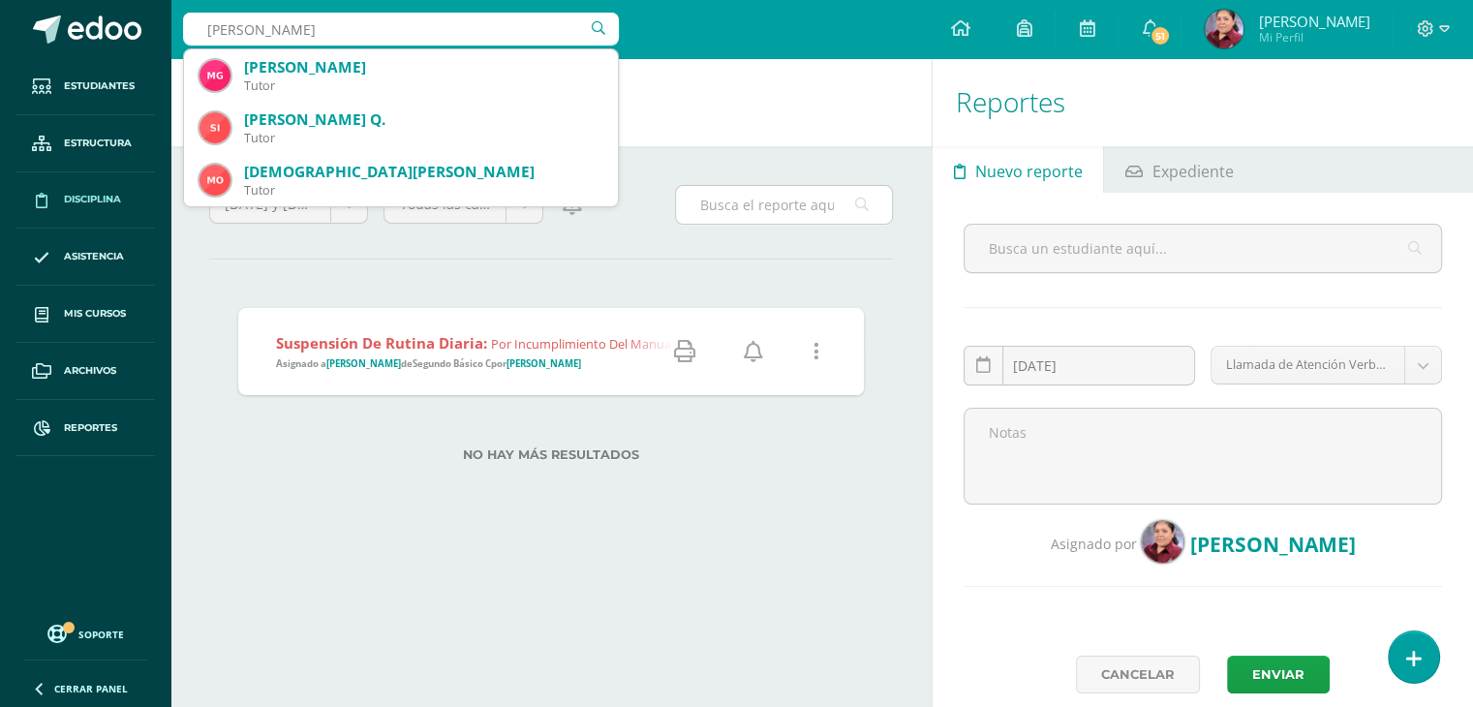
type input "Moise"
click at [769, 217] on input "text" at bounding box center [784, 205] width 216 height 38
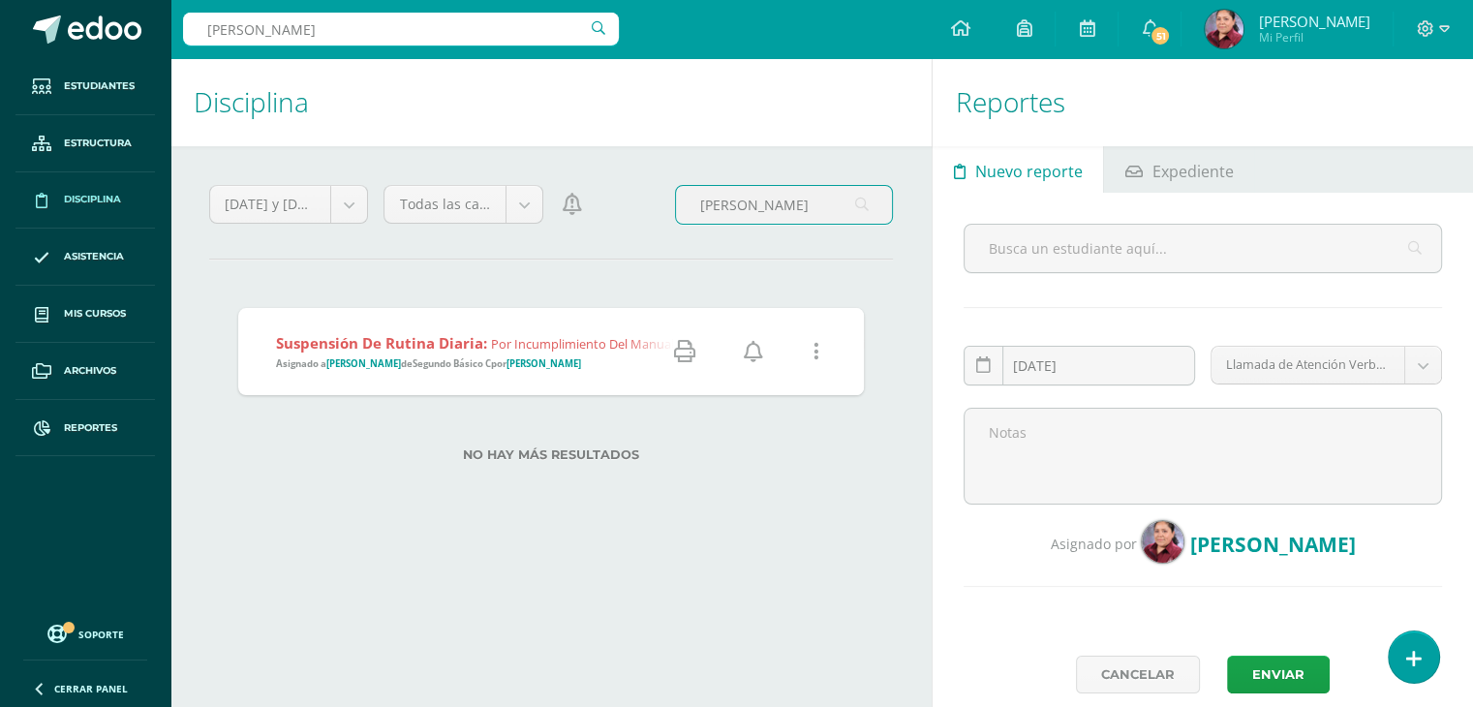
type input "Moises"
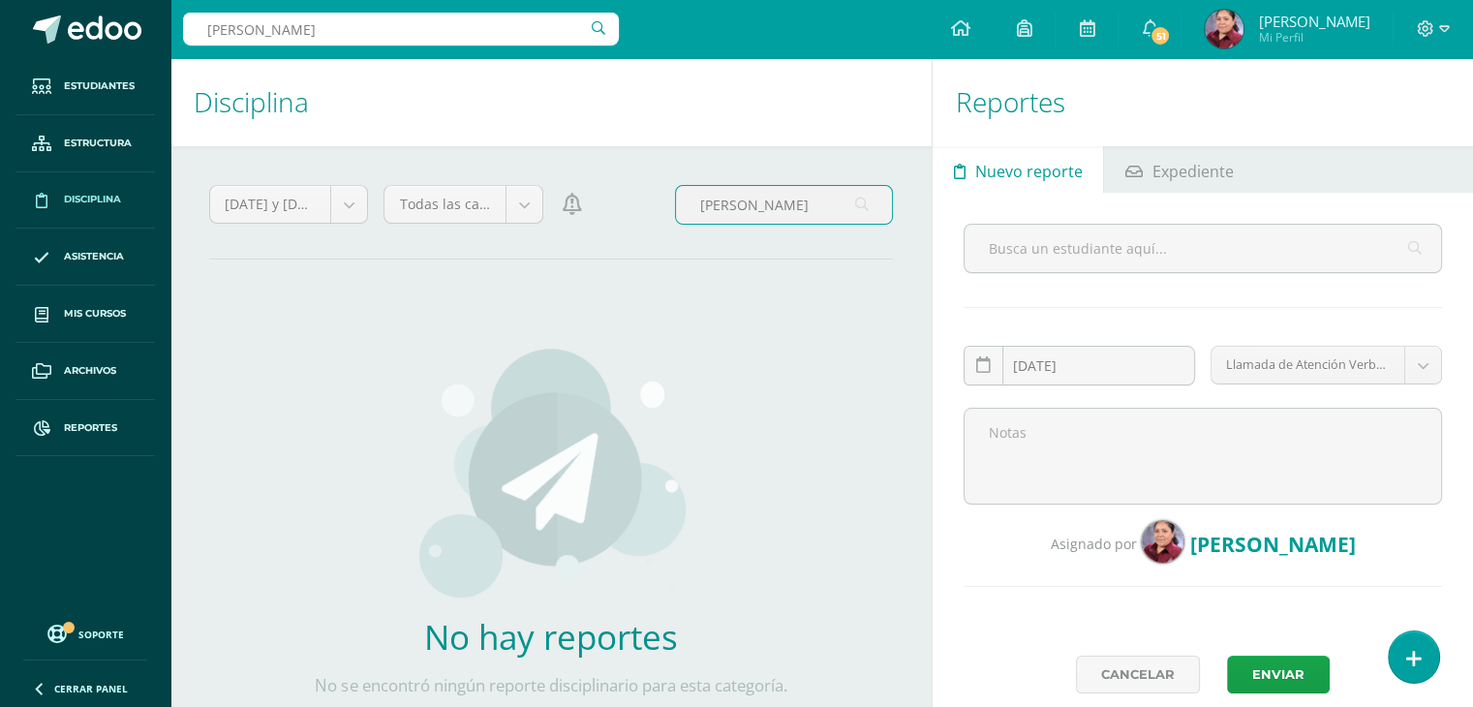
drag, startPoint x: 763, startPoint y: 209, endPoint x: 683, endPoint y: 206, distance: 80.5
click at [683, 206] on input "Moises" at bounding box center [784, 205] width 216 height 38
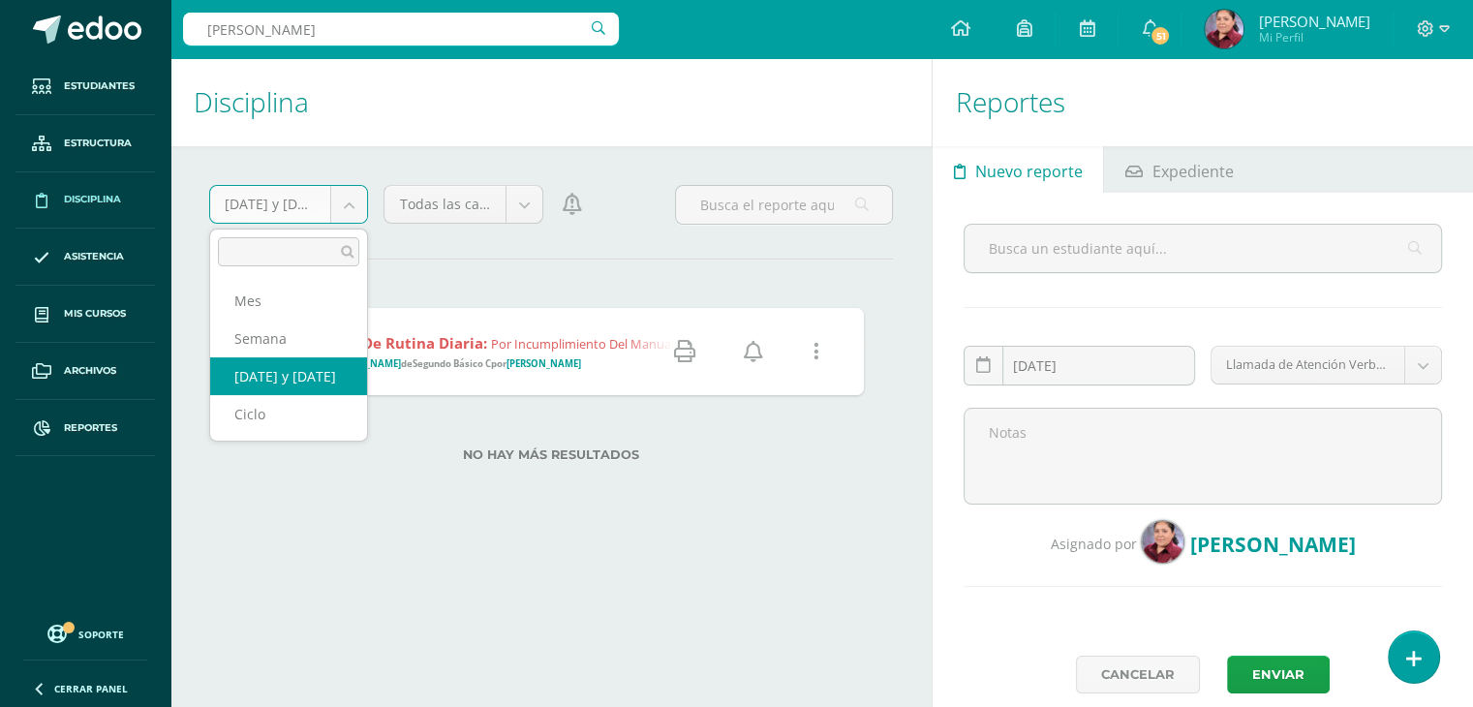
click at [345, 202] on body "Estudiantes Estructura Disciplina Asistencia Mis cursos Archivos Reportes Sopor…" at bounding box center [736, 353] width 1473 height 707
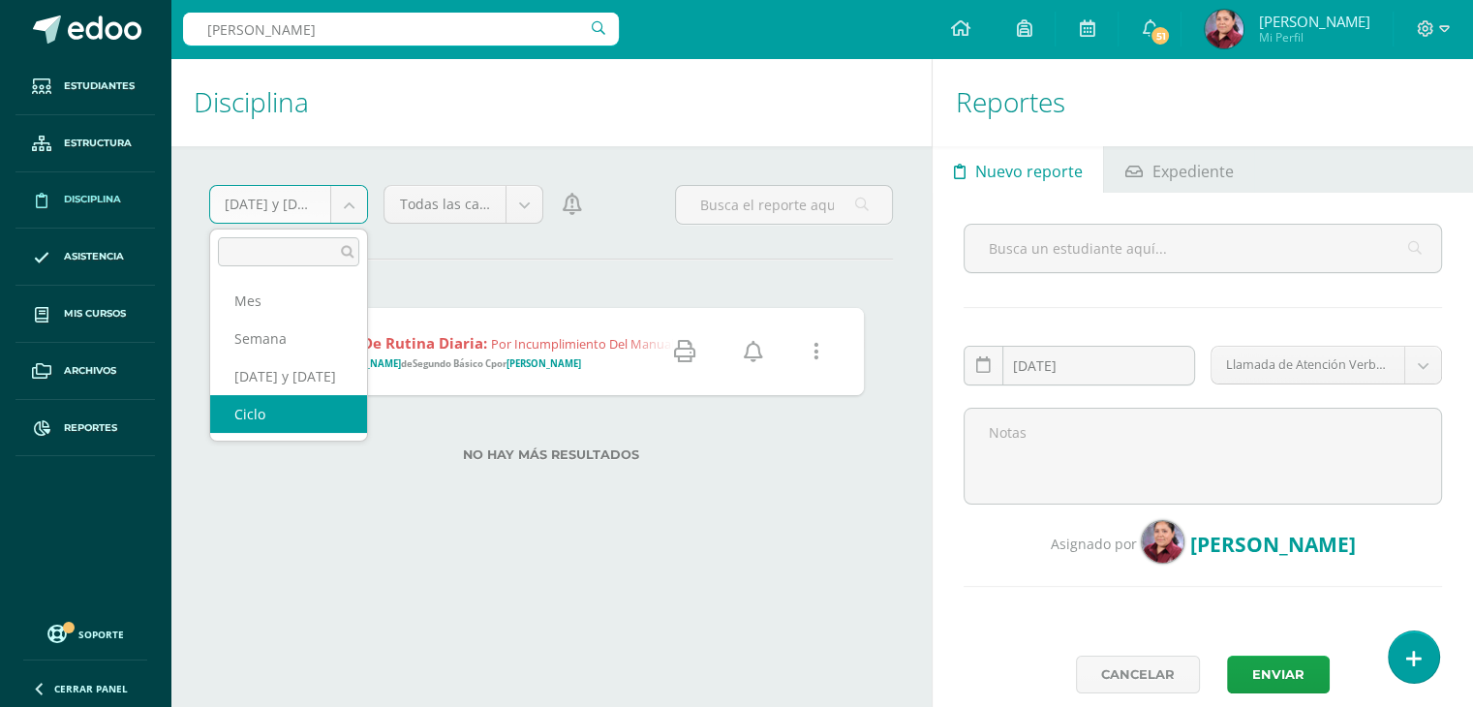
select select "cycle"
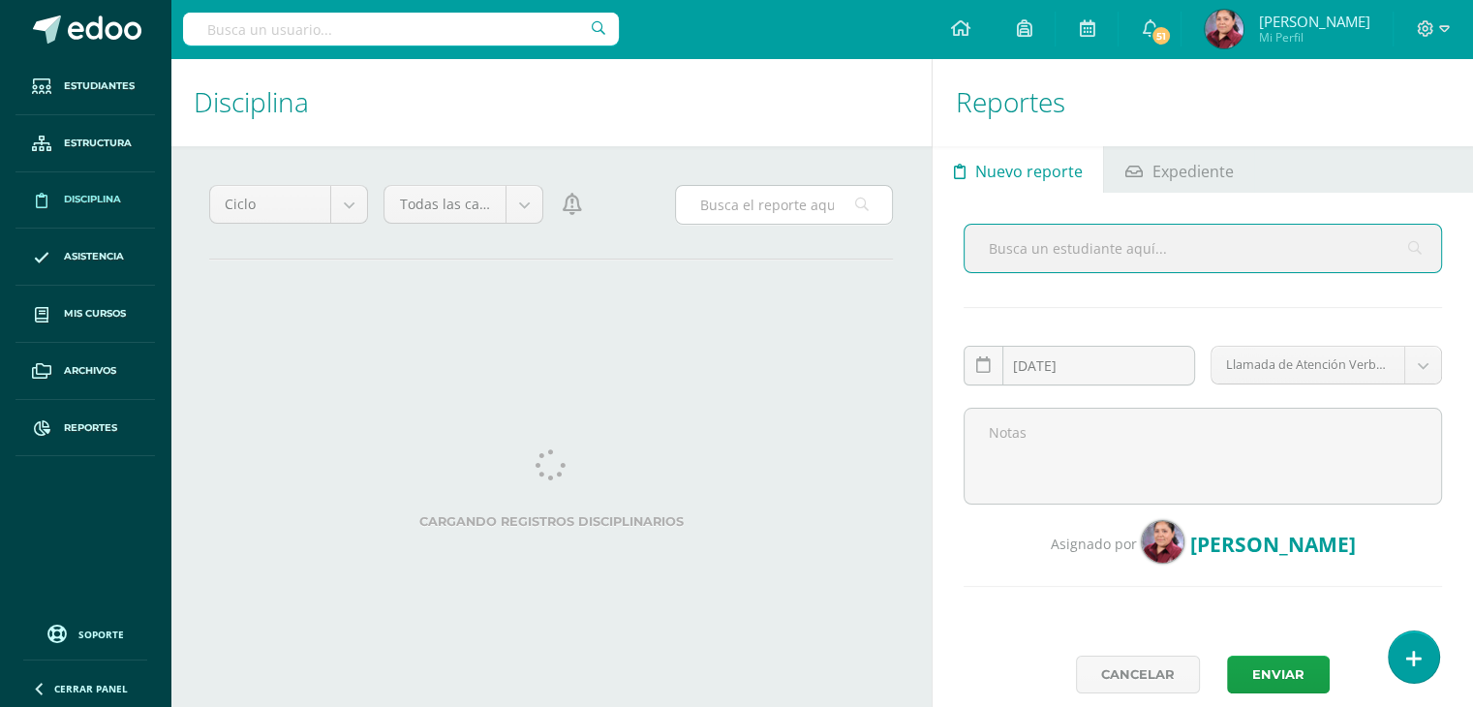
drag, startPoint x: 0, startPoint y: 0, endPoint x: 741, endPoint y: 210, distance: 770.3
click at [741, 210] on input "text" at bounding box center [784, 205] width 216 height 38
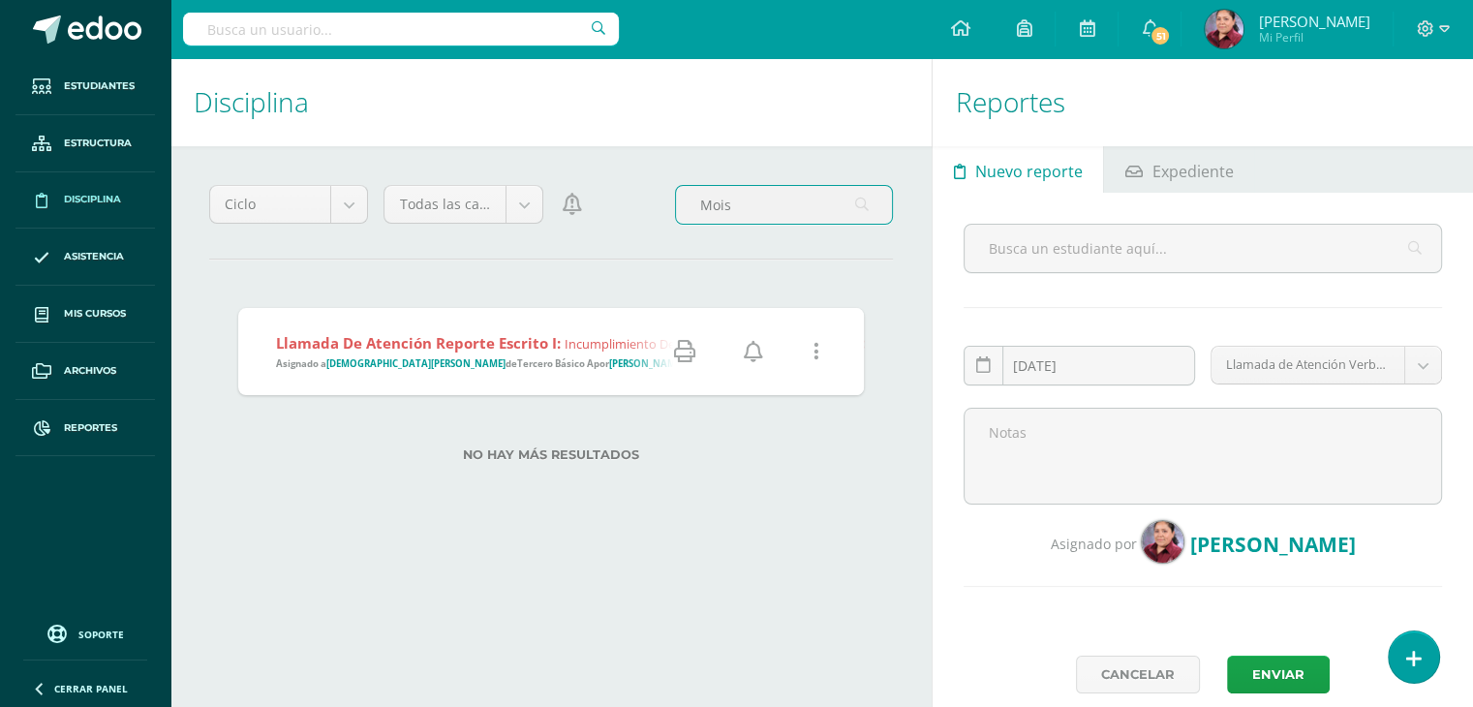
type input "Mois"
click at [691, 353] on icon at bounding box center [684, 351] width 21 height 21
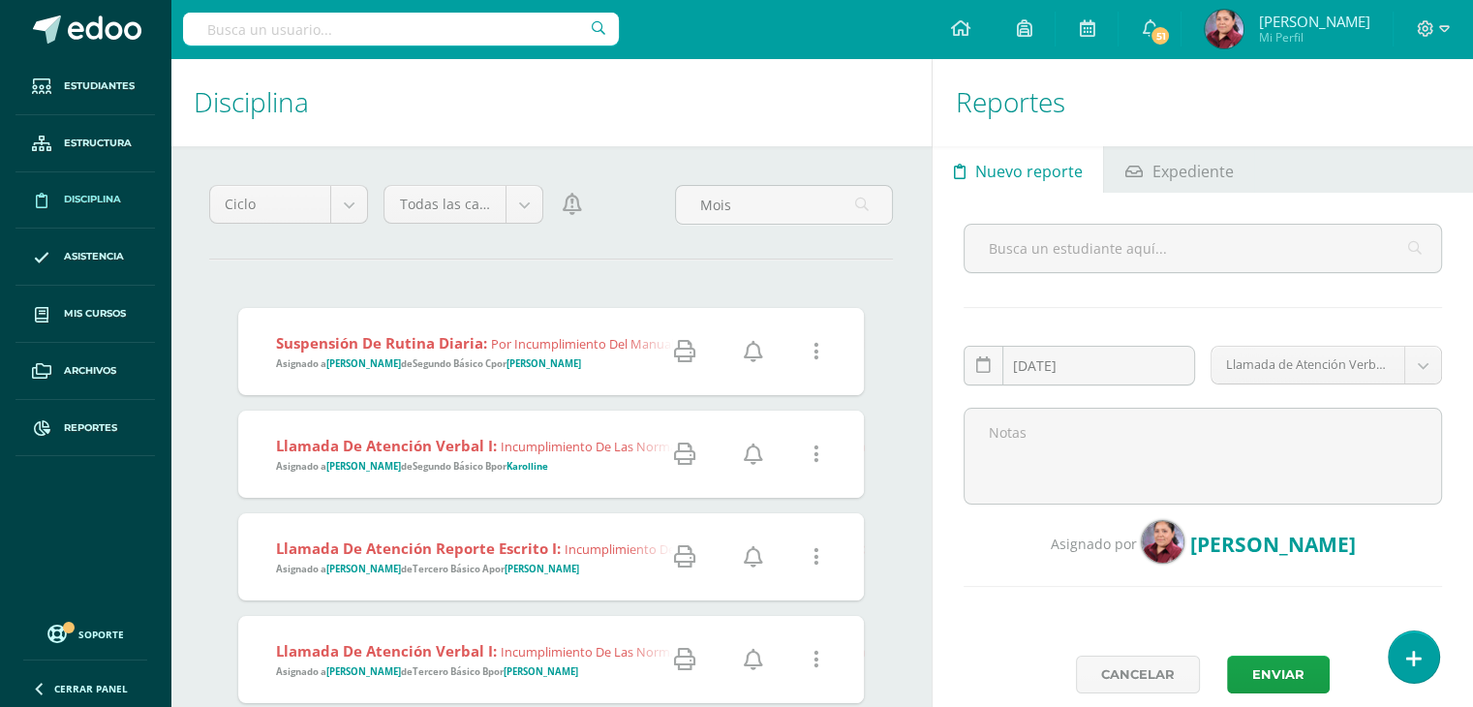
click at [683, 547] on icon at bounding box center [684, 556] width 21 height 21
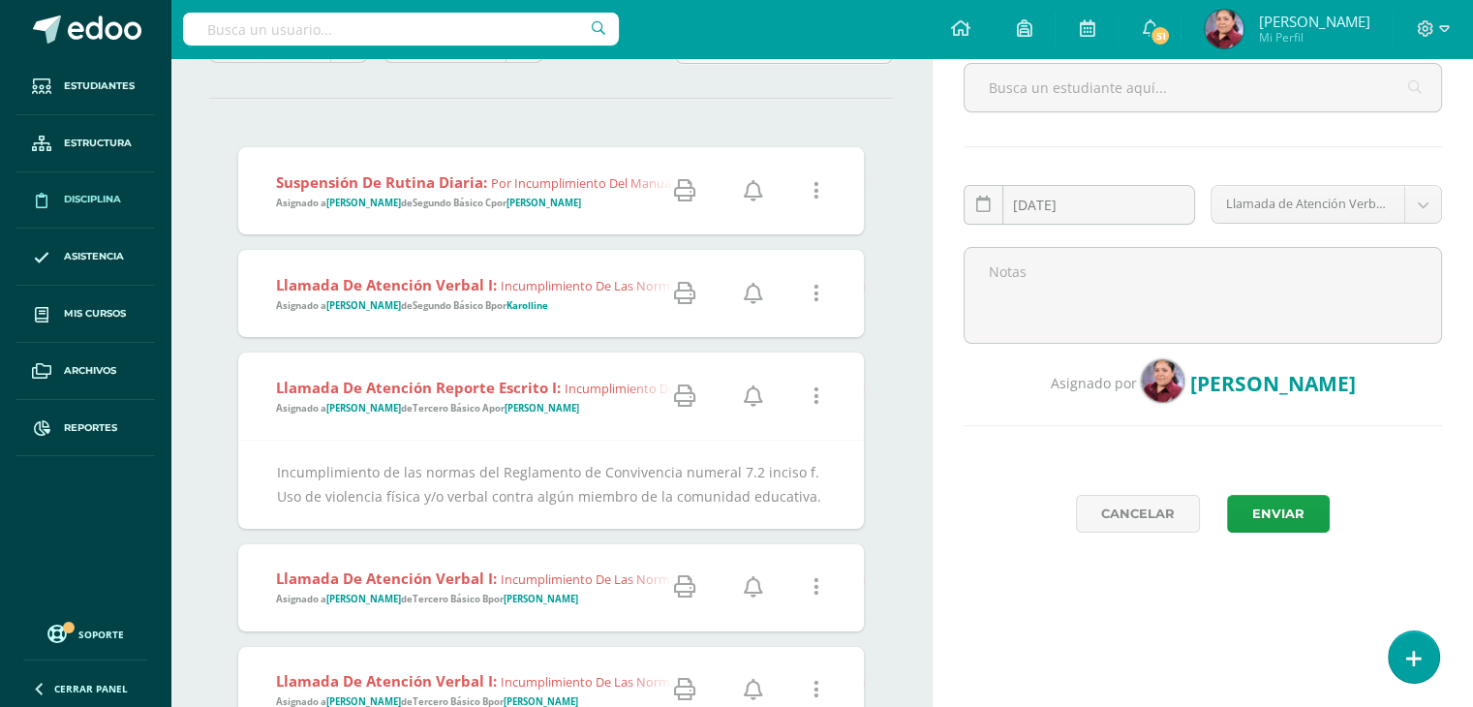
scroll to position [291, 0]
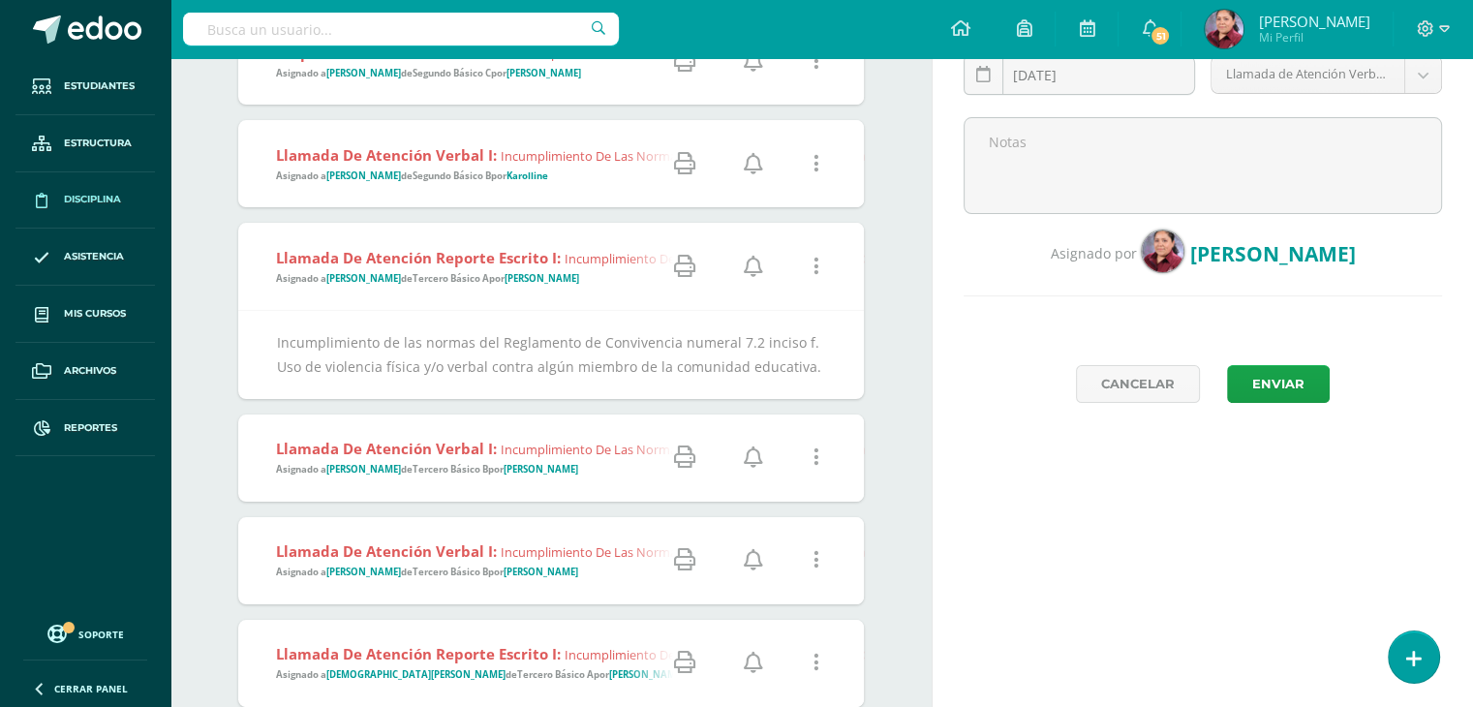
click at [694, 455] on icon at bounding box center [684, 457] width 21 height 21
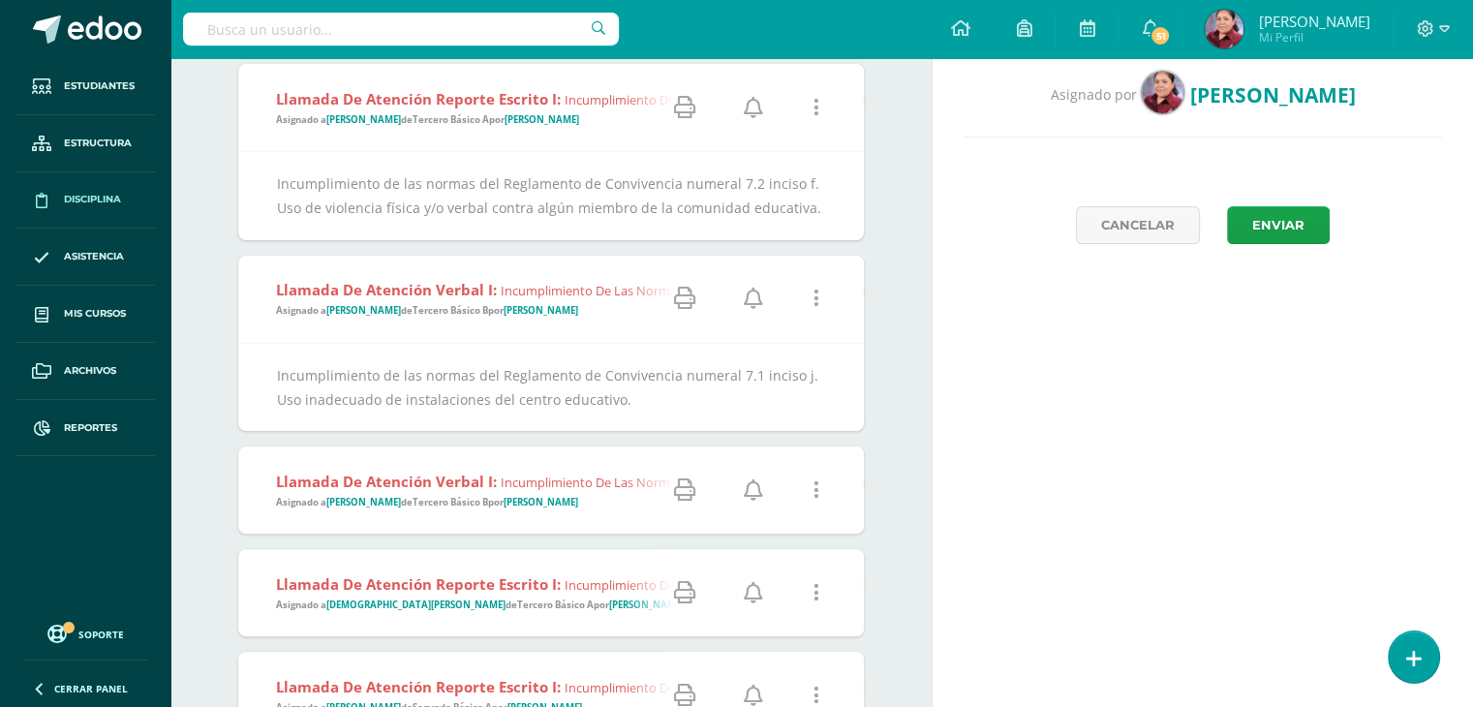
scroll to position [484, 0]
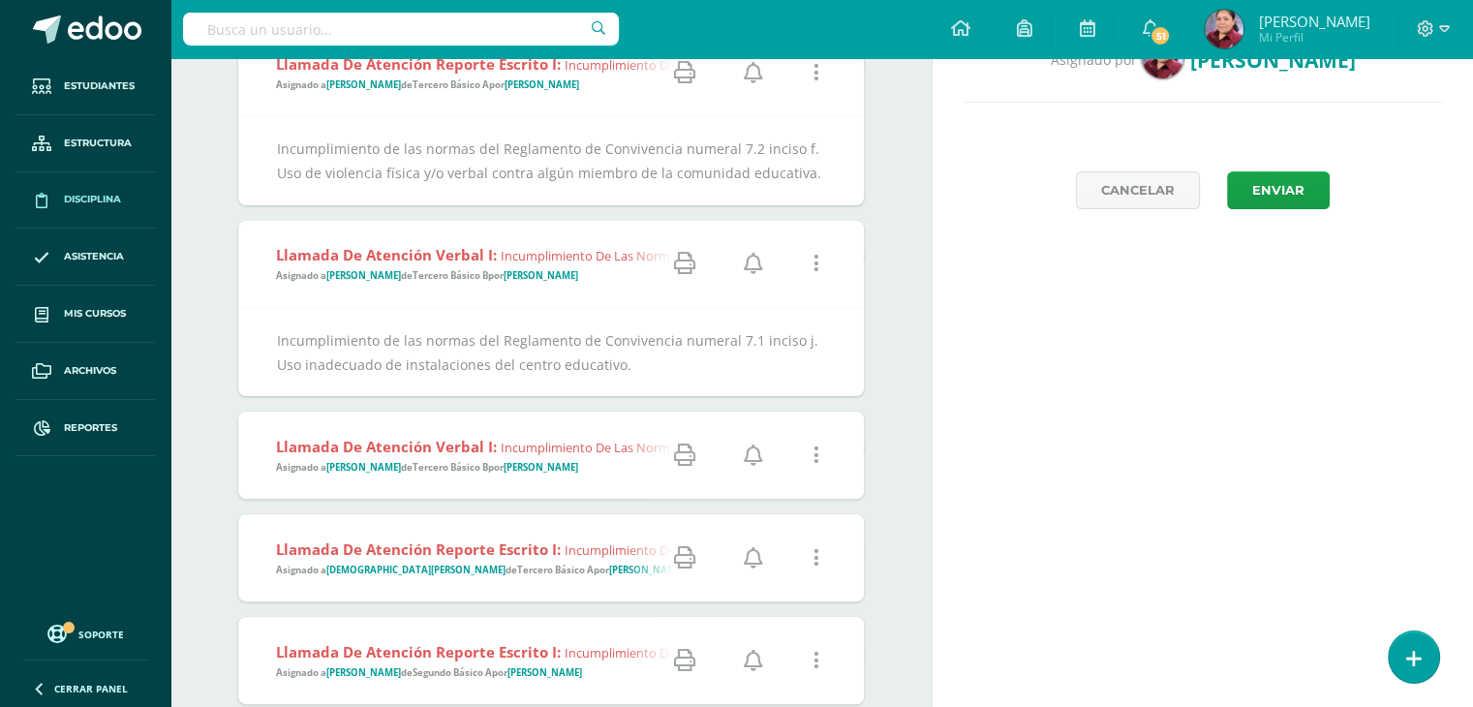
click at [691, 460] on icon at bounding box center [684, 455] width 21 height 21
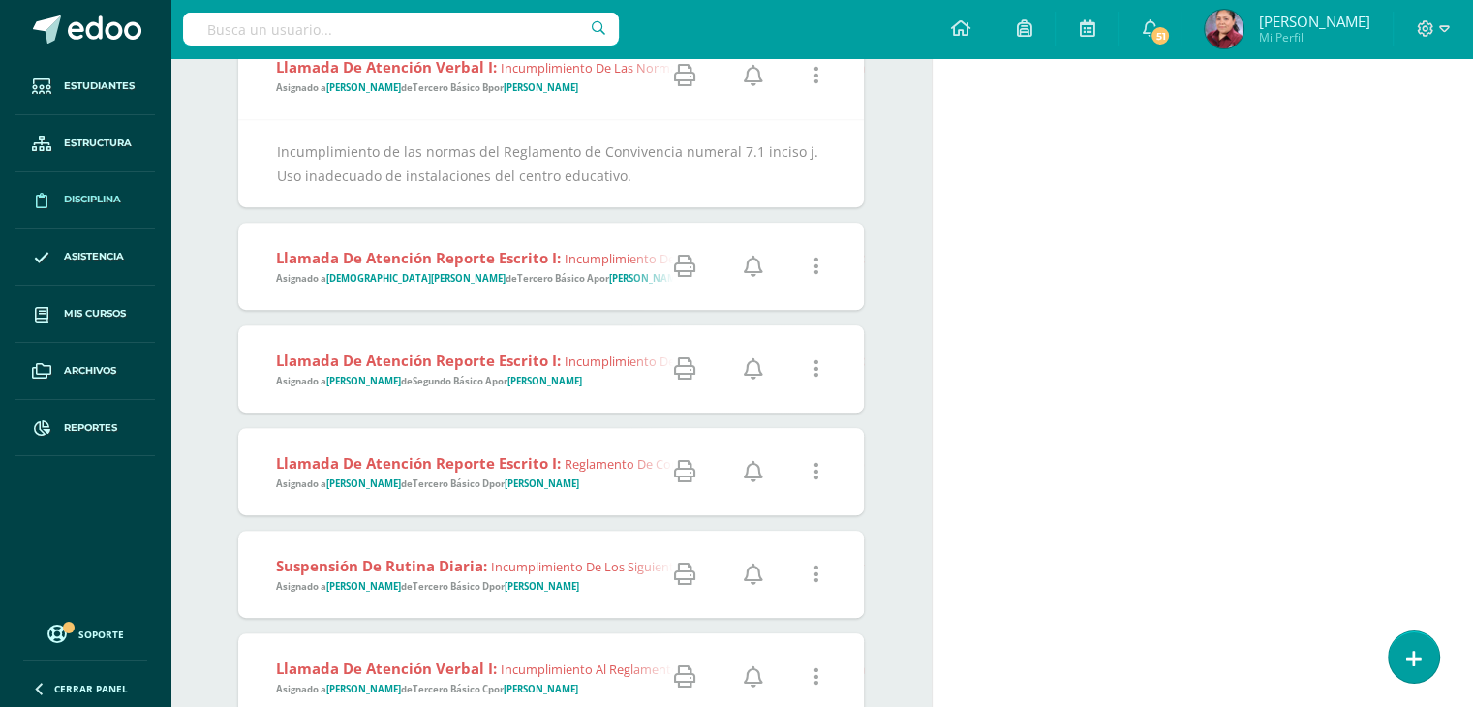
scroll to position [872, 0]
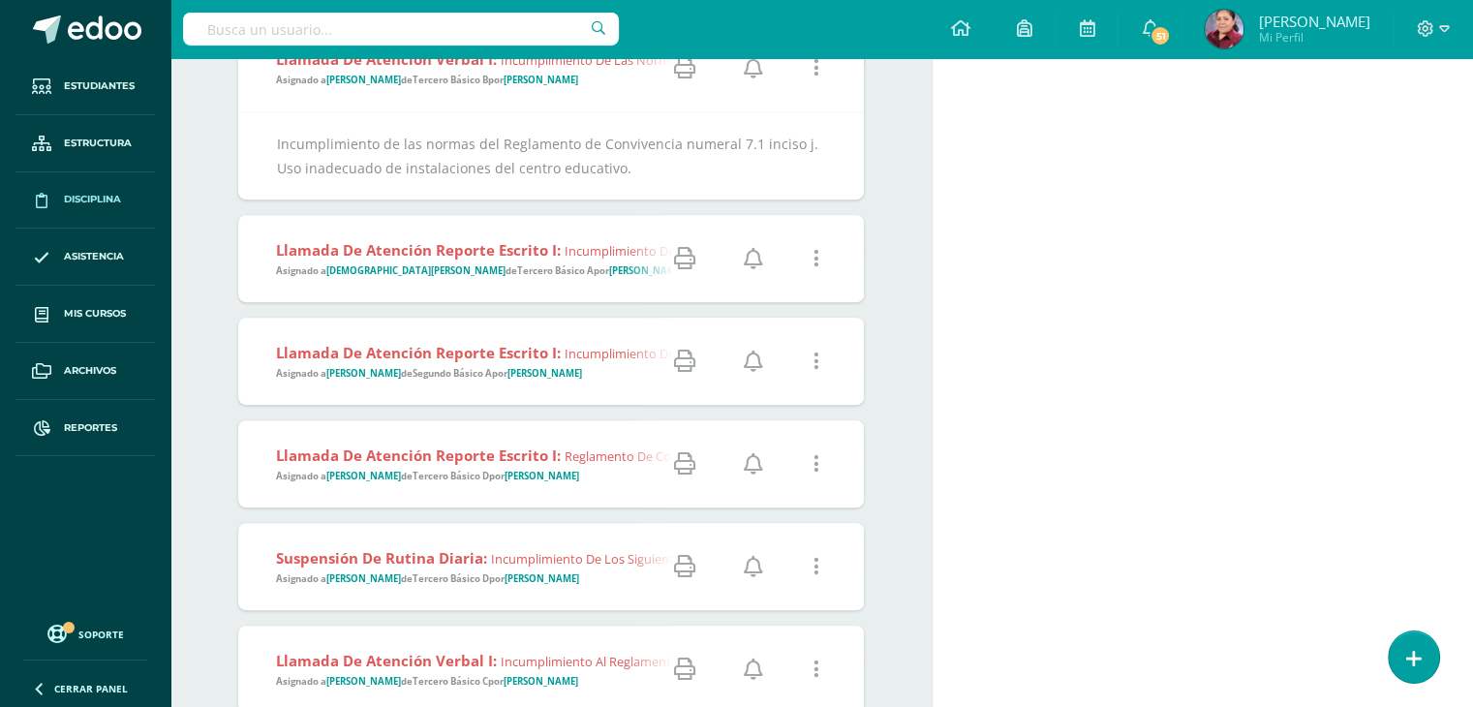
click at [690, 458] on icon at bounding box center [684, 463] width 21 height 21
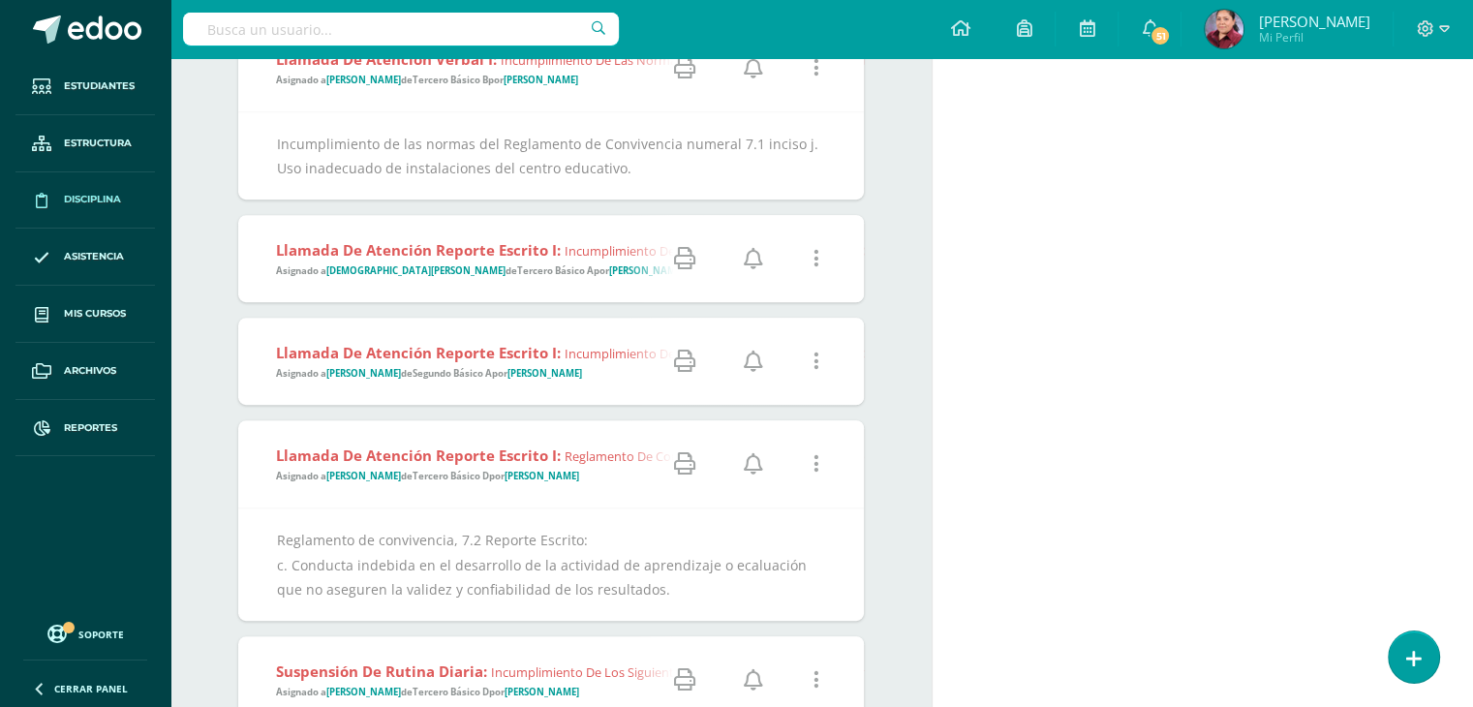
click at [821, 449] on link at bounding box center [815, 464] width 49 height 49
click at [769, 534] on link "Editar Falta" at bounding box center [779, 532] width 150 height 30
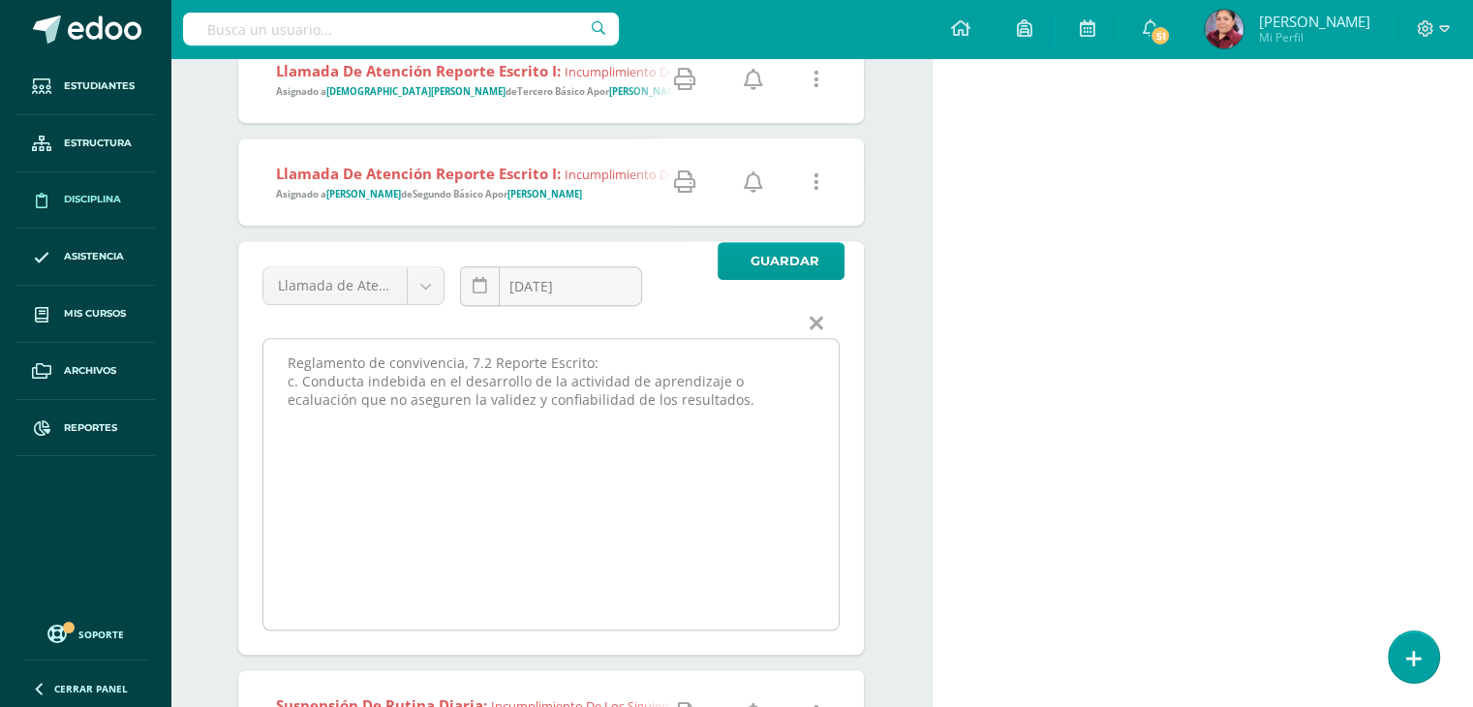
scroll to position [1162, 0]
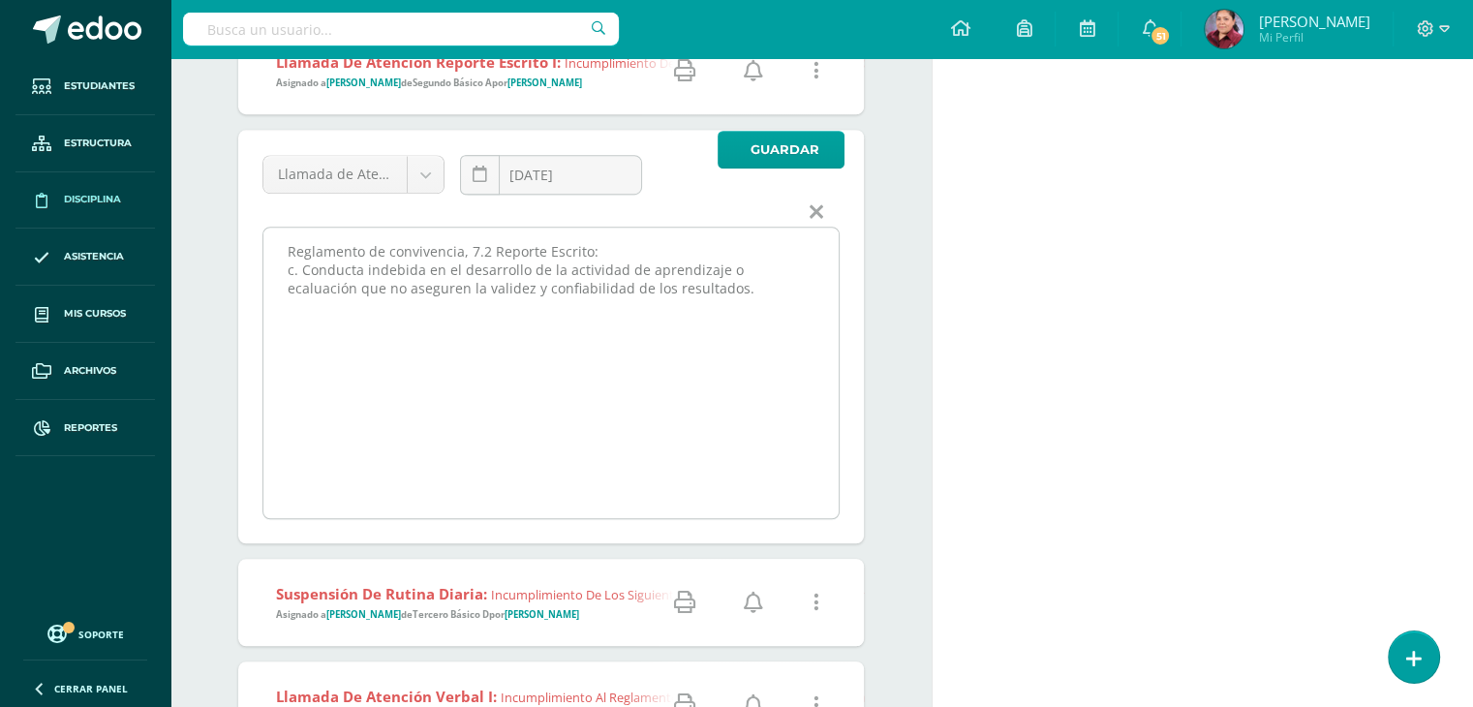
click at [737, 269] on textarea "Reglamento de convivencia, 7.2 Reporte Escrito: c. Conducta indebida en el desa…" at bounding box center [550, 373] width 575 height 291
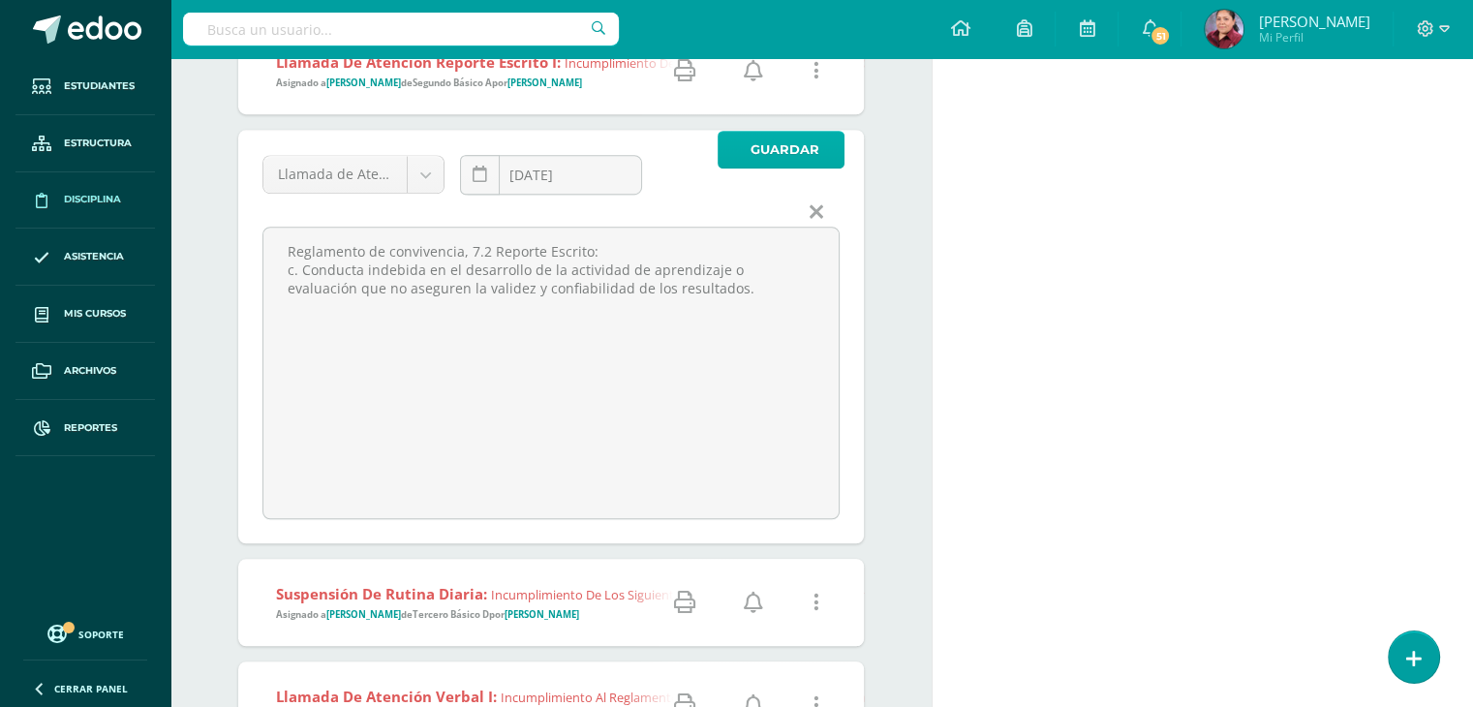
type textarea "Reglamento de convivencia, 7.2 Reporte Escrito: c. Conducta indebida en el desa…"
click at [771, 143] on span "Guardar" at bounding box center [785, 150] width 69 height 36
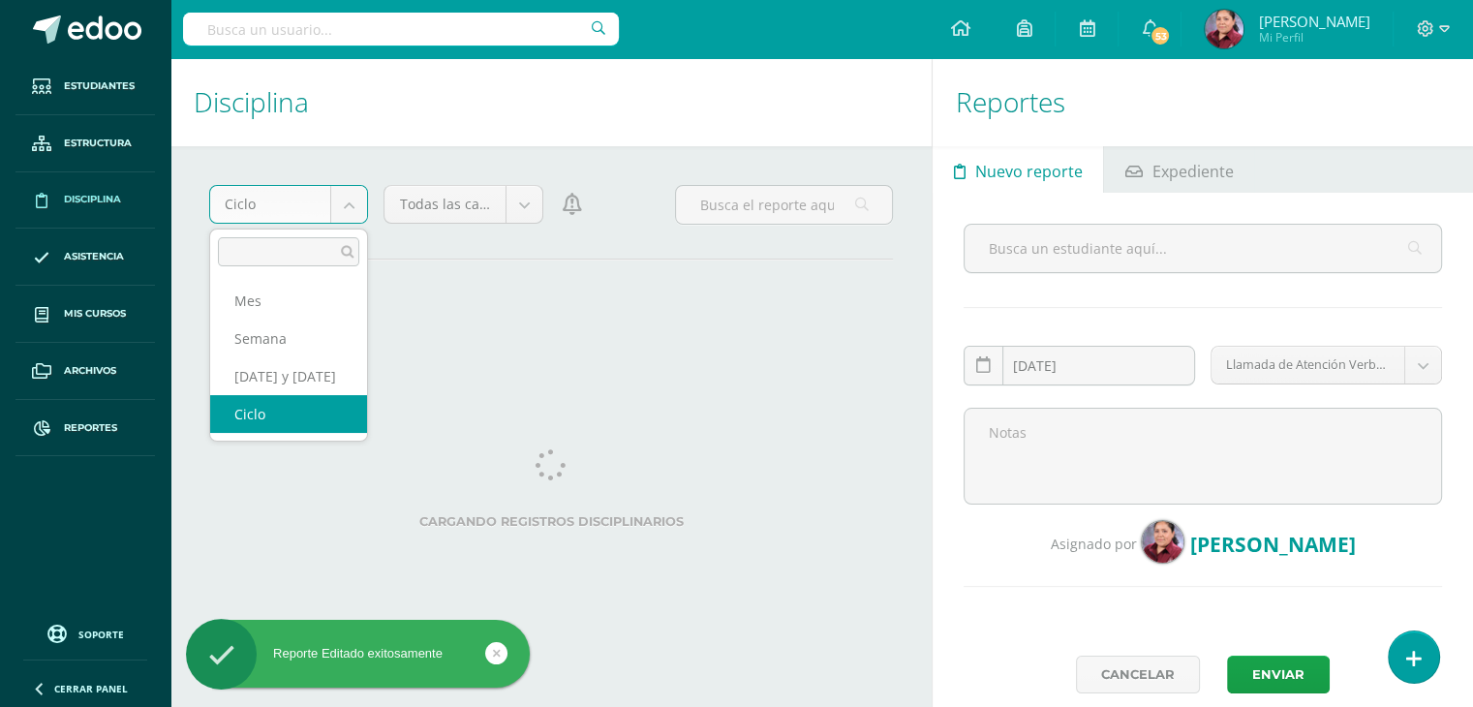
click at [354, 201] on body "Reporte Editado exitosamente Estudiantes Estructura Disciplina Asistencia Mis c…" at bounding box center [736, 353] width 1473 height 707
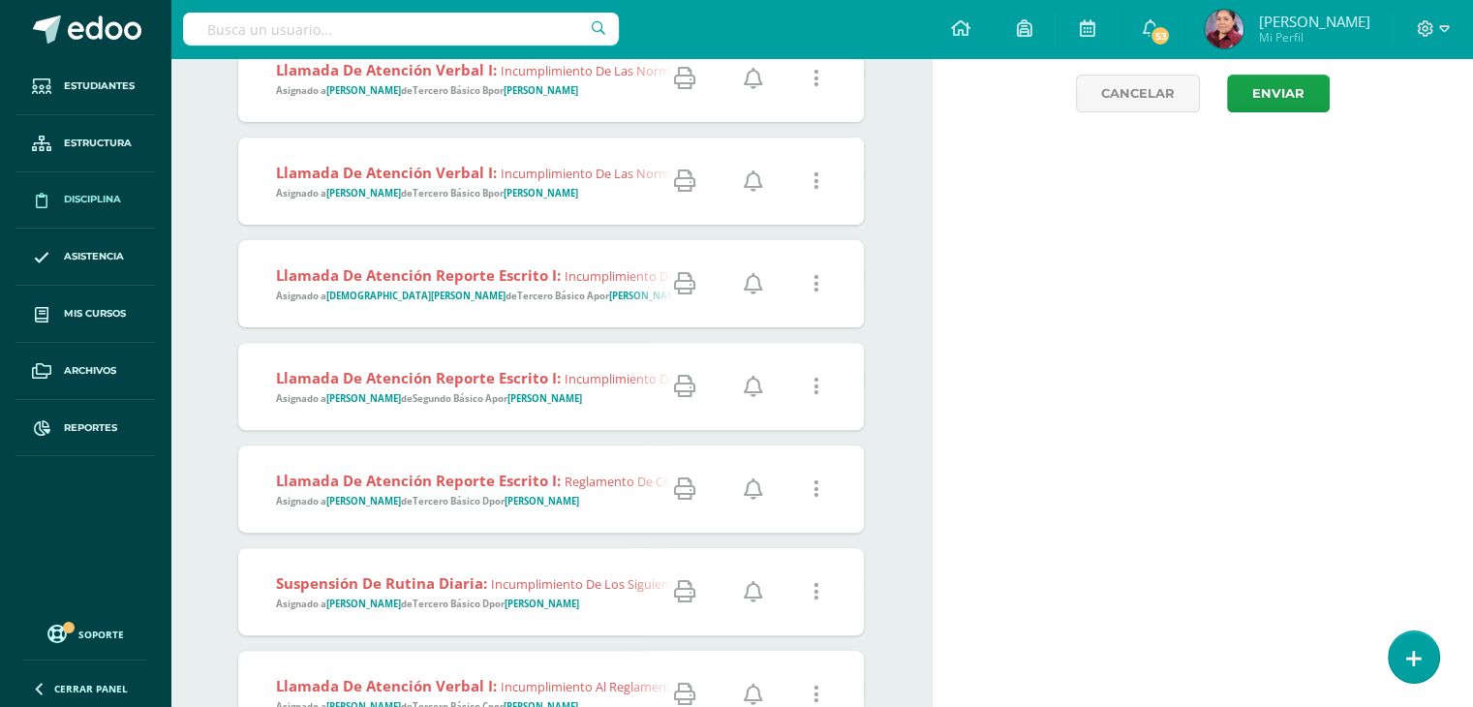
scroll to position [678, 0]
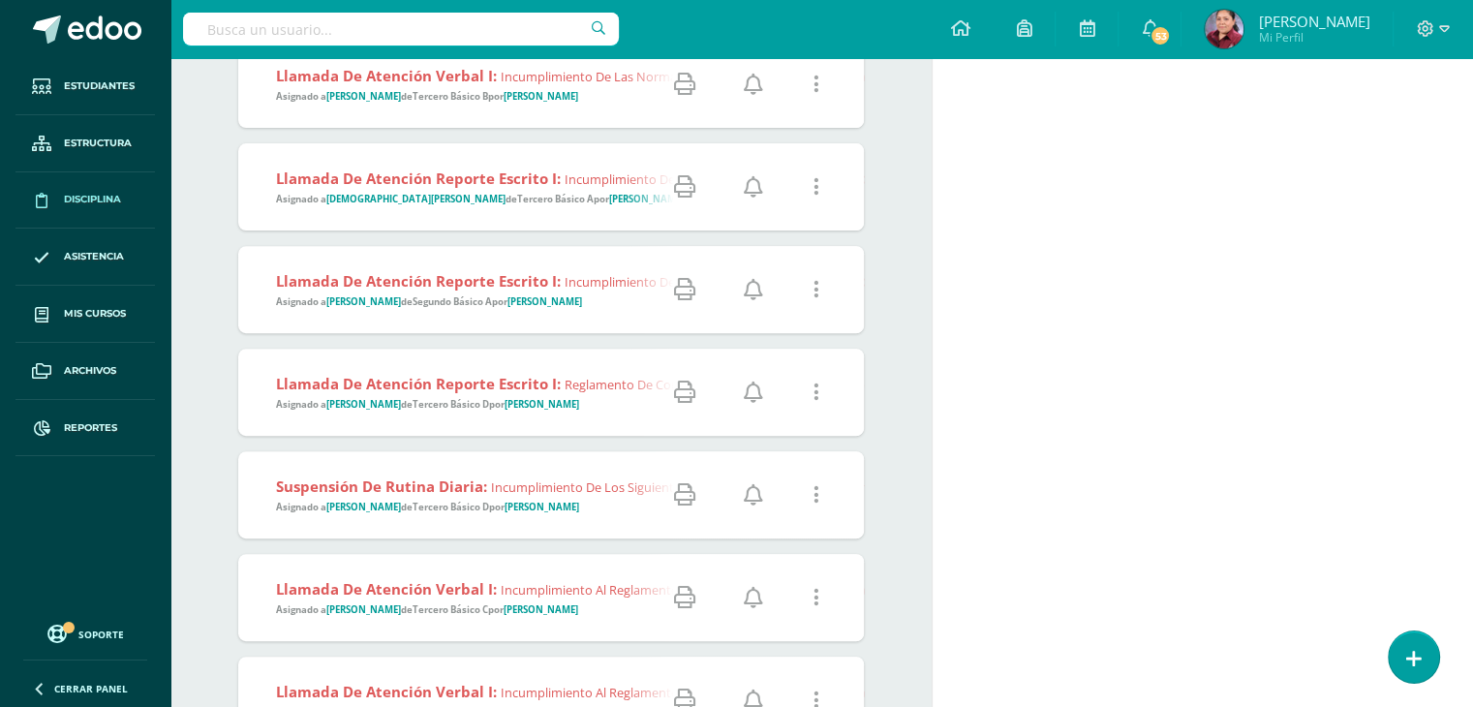
click at [684, 382] on icon at bounding box center [684, 392] width 21 height 21
